Goal: Check status: Check status

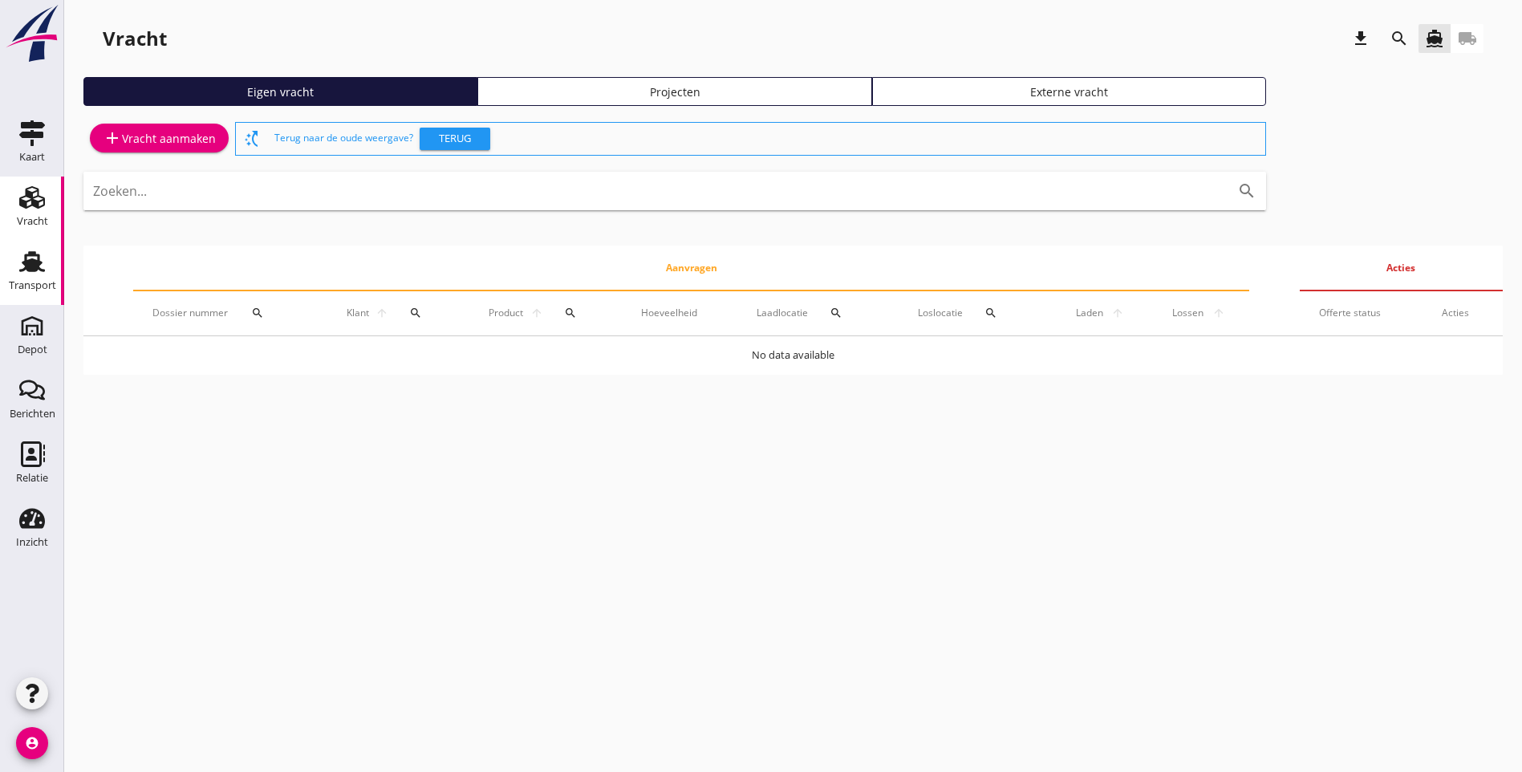
click at [34, 278] on div "Transport" at bounding box center [32, 285] width 47 height 22
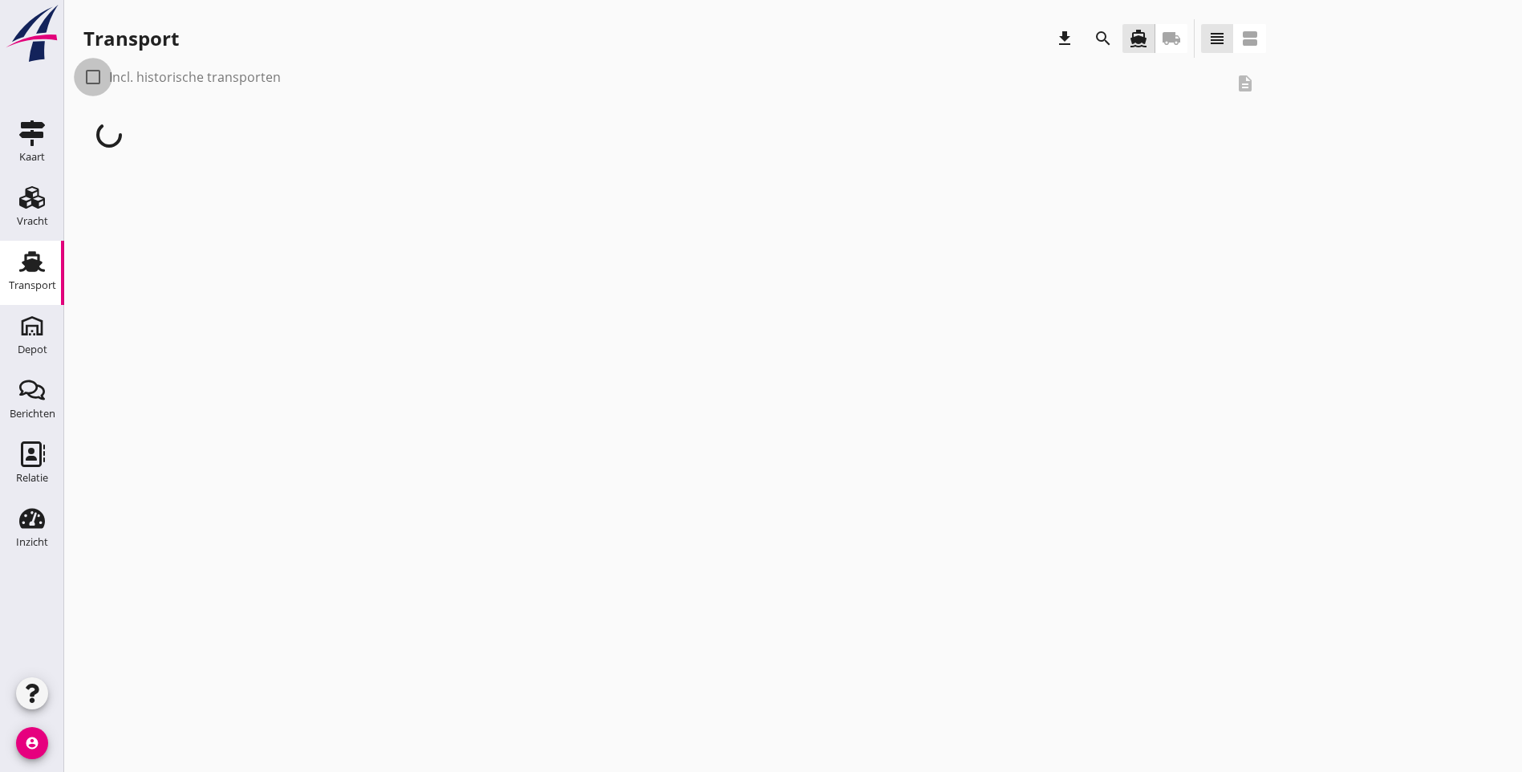
click at [86, 77] on div at bounding box center [92, 76] width 27 height 27
checkbox input "true"
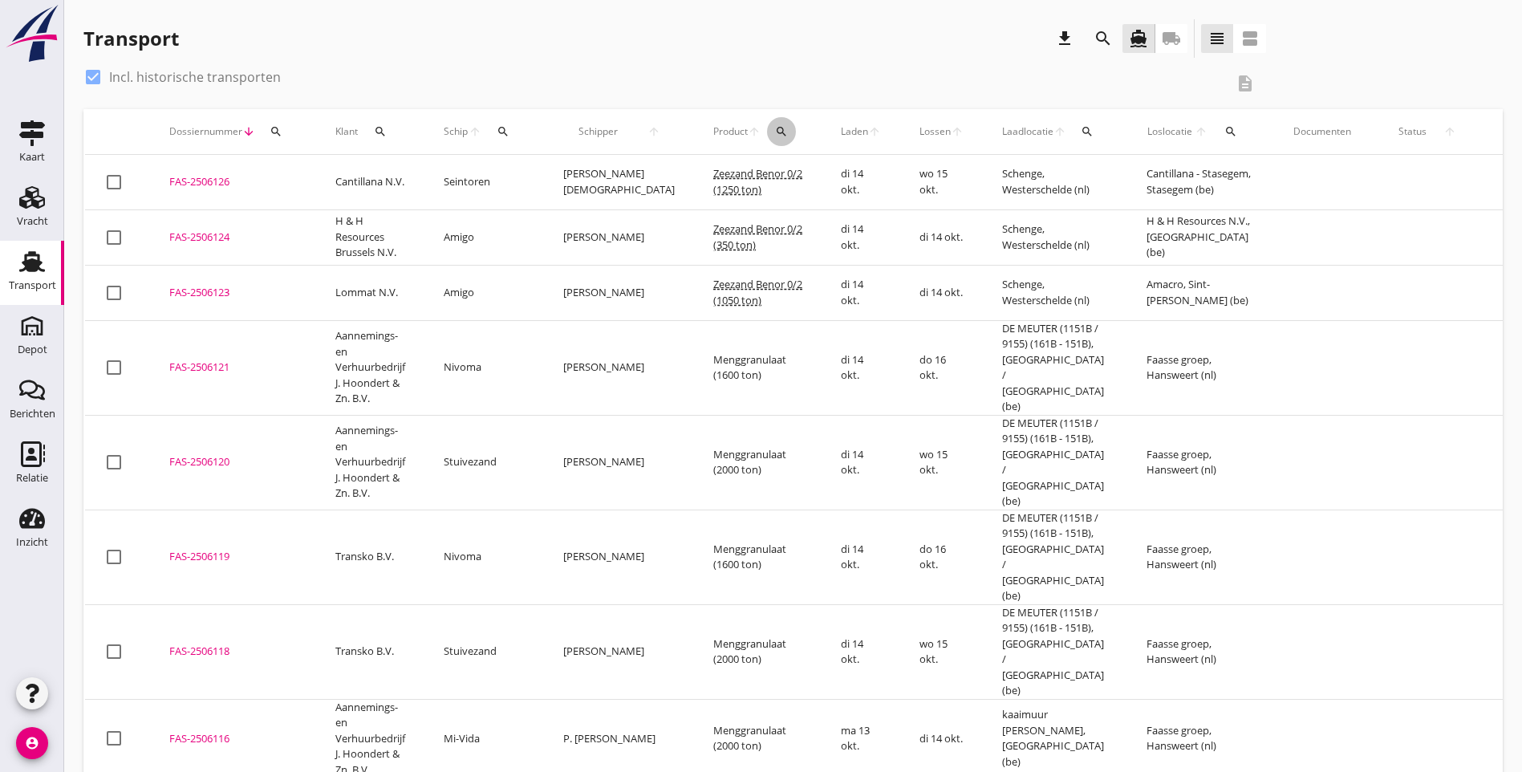
click at [775, 136] on icon "search" at bounding box center [781, 131] width 13 height 13
click at [751, 177] on input "Zoeken op product..." at bounding box center [797, 178] width 167 height 26
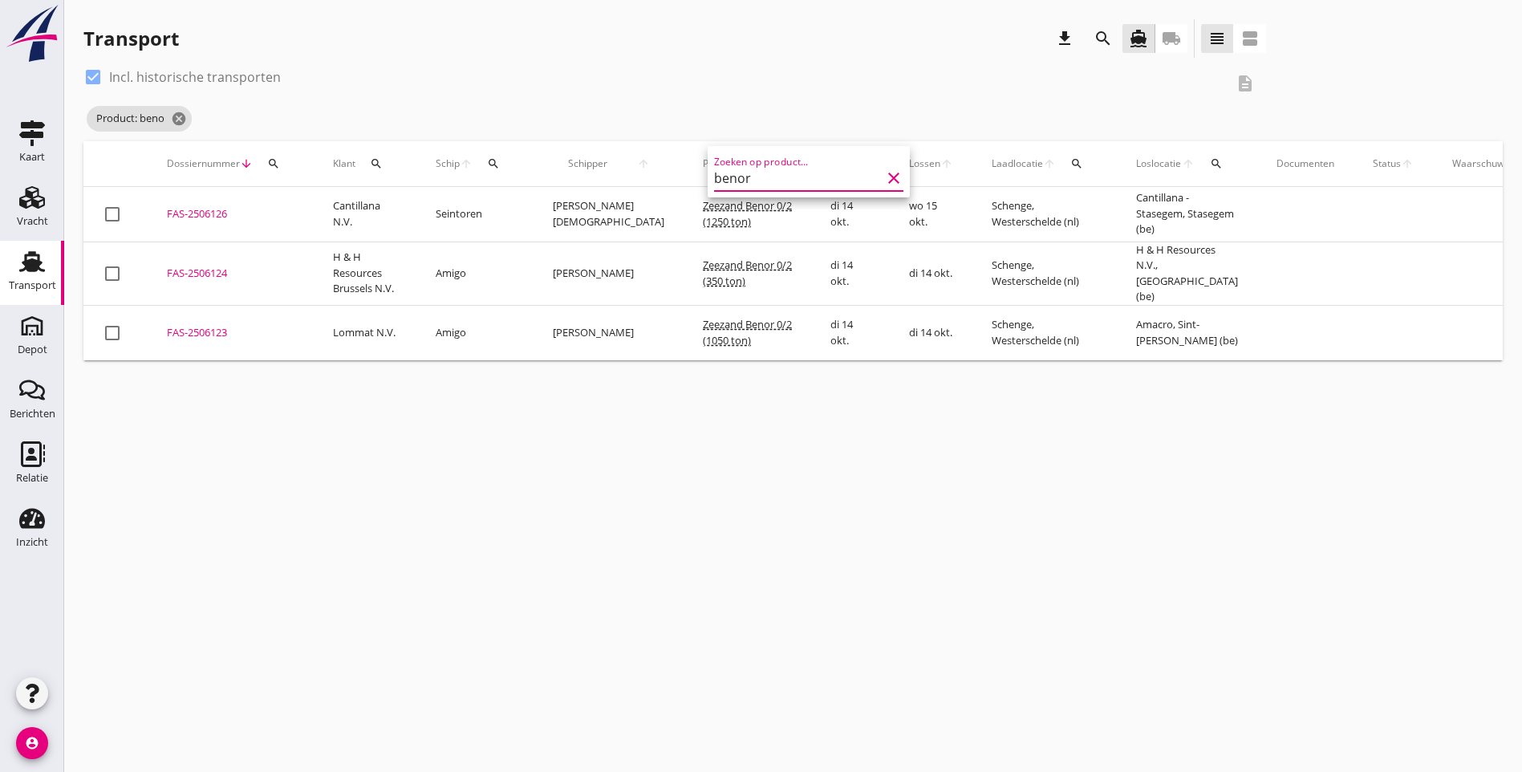
type input "benor"
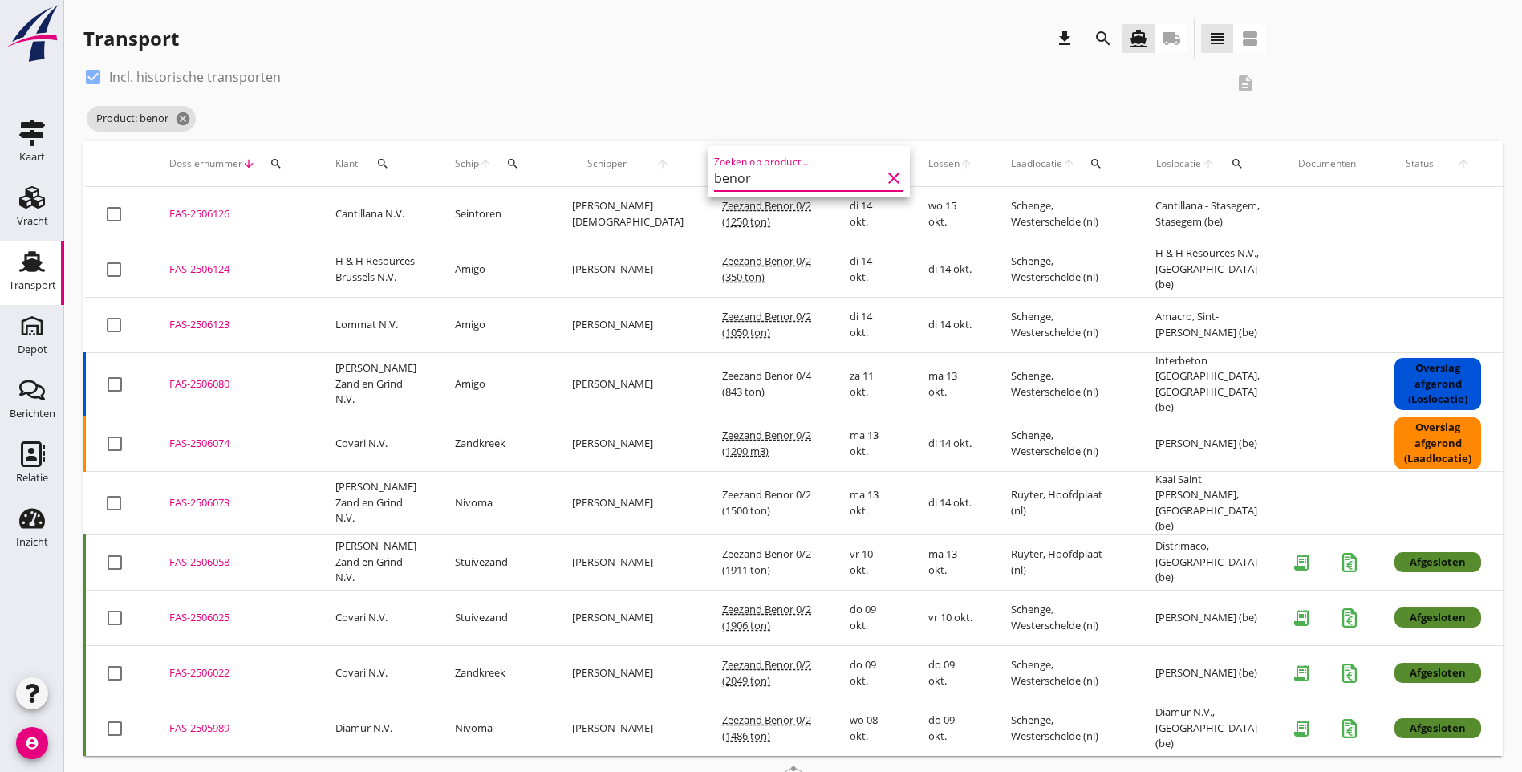
click at [506, 104] on div "Product: benor cancel" at bounding box center [674, 119] width 1182 height 32
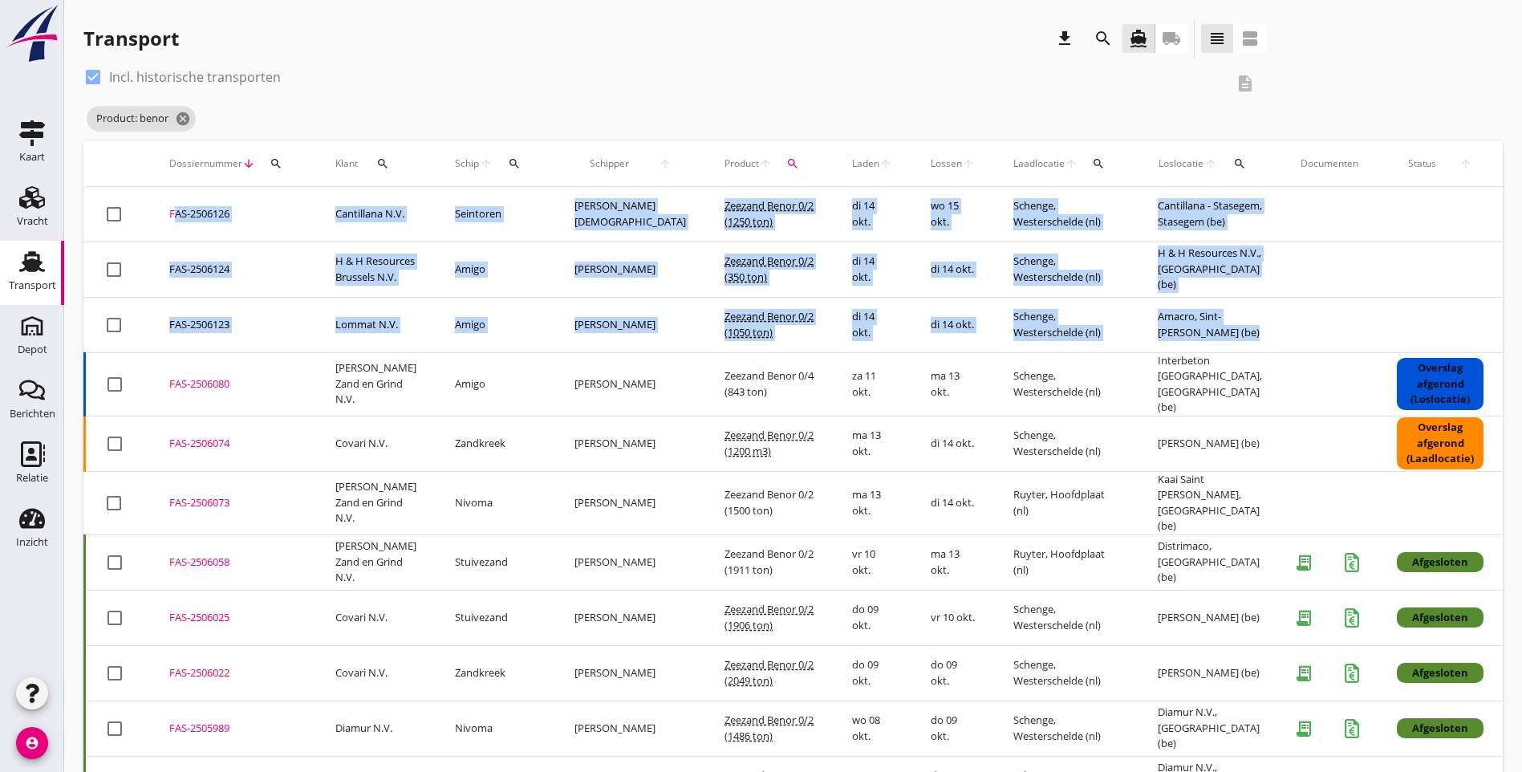
drag, startPoint x: 1203, startPoint y: 332, endPoint x: 164, endPoint y: 205, distance: 1047.5
click at [164, 205] on tbody "check_box_outline_blank FAS-2506126 upload_file Drop hier uw bestand om het aan…" at bounding box center [894, 772] width 1619 height 1170
copy tbody "FAS-2506126 upload_file Drop hier uw bestand om het aan het dossier toe te voeg…"
click at [402, 100] on div "check_box Incl. historische transporten description" at bounding box center [674, 83] width 1182 height 39
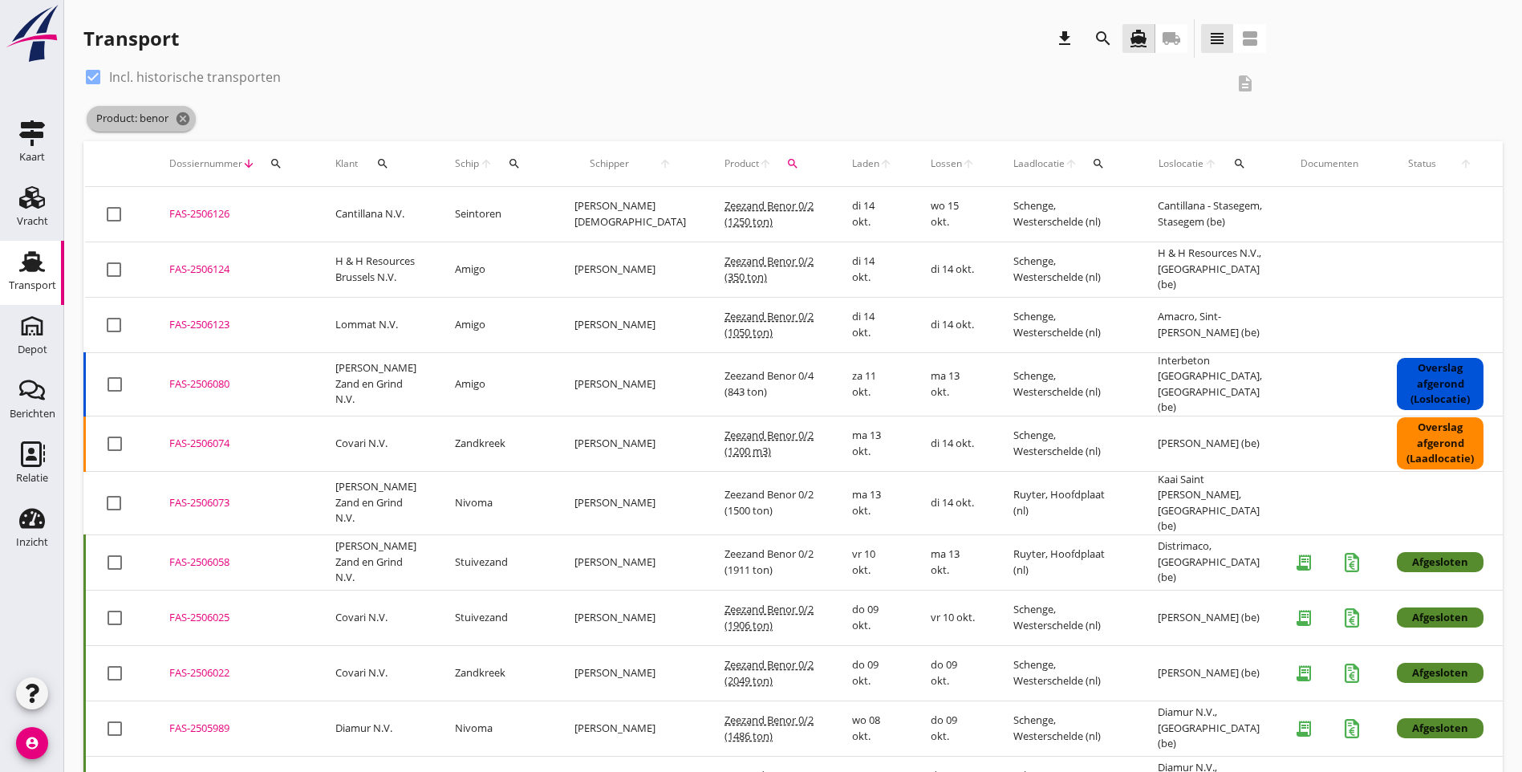
drag, startPoint x: 186, startPoint y: 116, endPoint x: 199, endPoint y: 136, distance: 23.8
click at [186, 116] on icon "cancel" at bounding box center [183, 119] width 16 height 16
